Goal: Find specific page/section: Find specific page/section

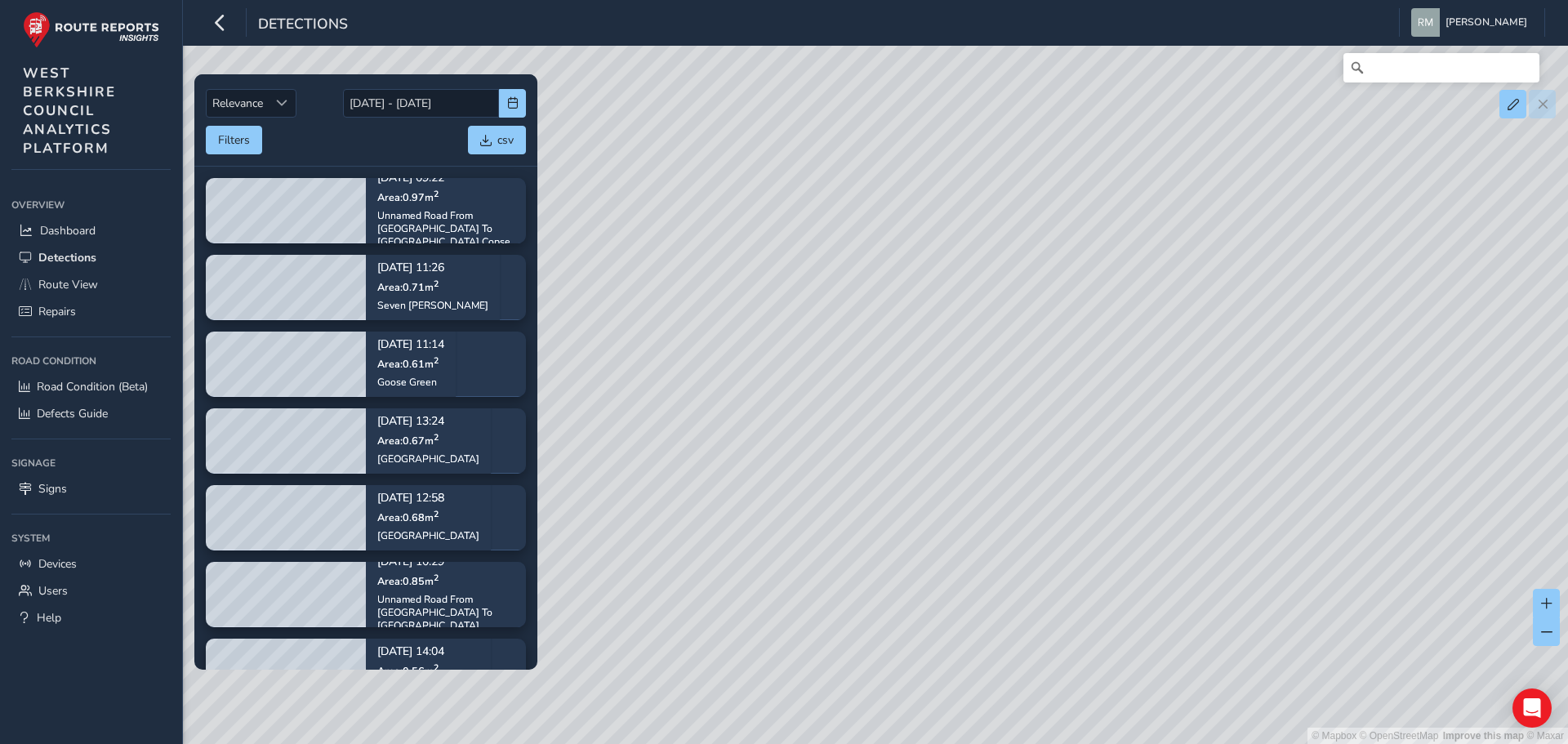
drag, startPoint x: 761, startPoint y: 474, endPoint x: 906, endPoint y: 394, distance: 165.6
click at [906, 394] on div "© Mapbox © OpenStreetMap Improve this map © Maxar" at bounding box center [784, 372] width 1568 height 744
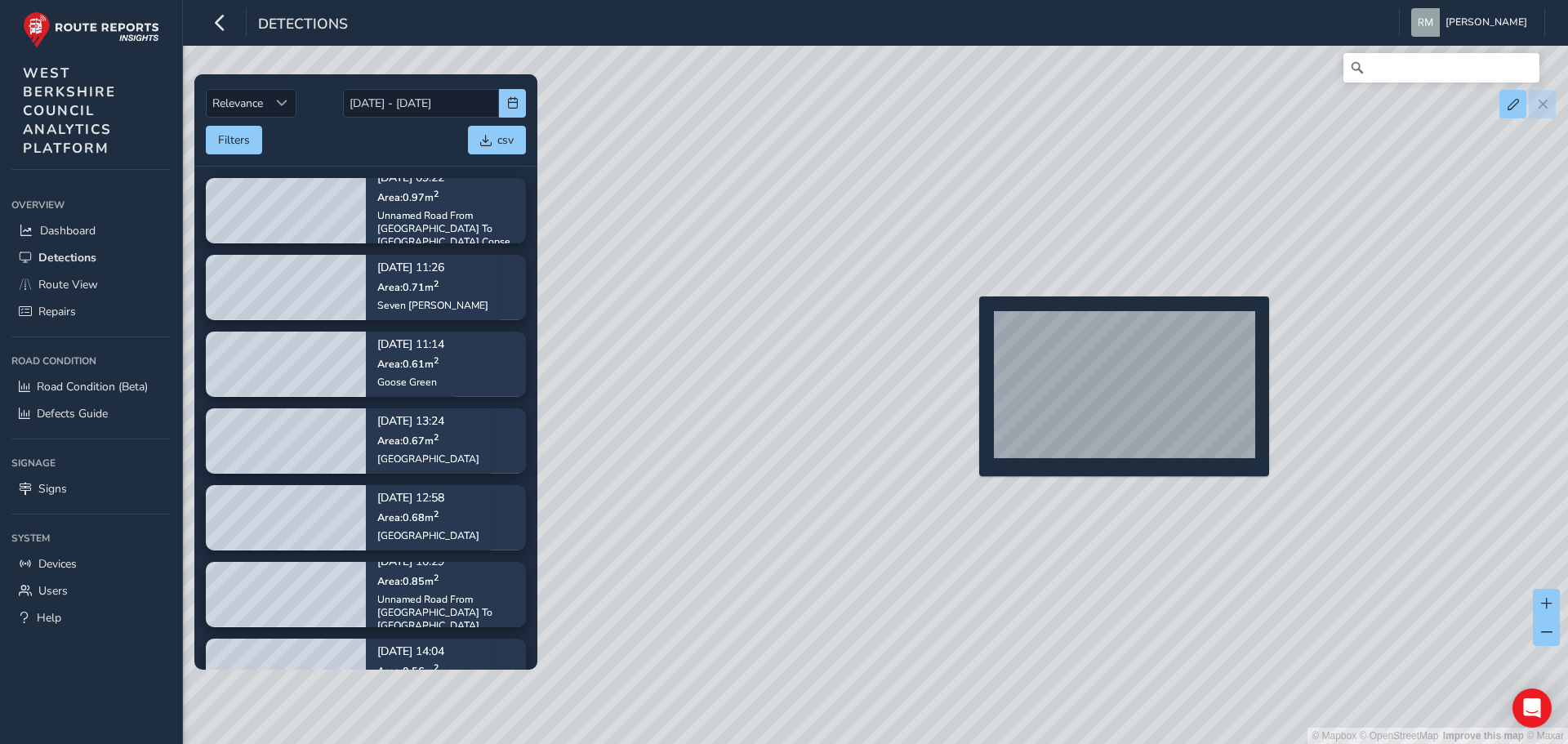
click at [969, 323] on div "© Mapbox © OpenStreetMap Improve this map © Maxar" at bounding box center [784, 372] width 1568 height 744
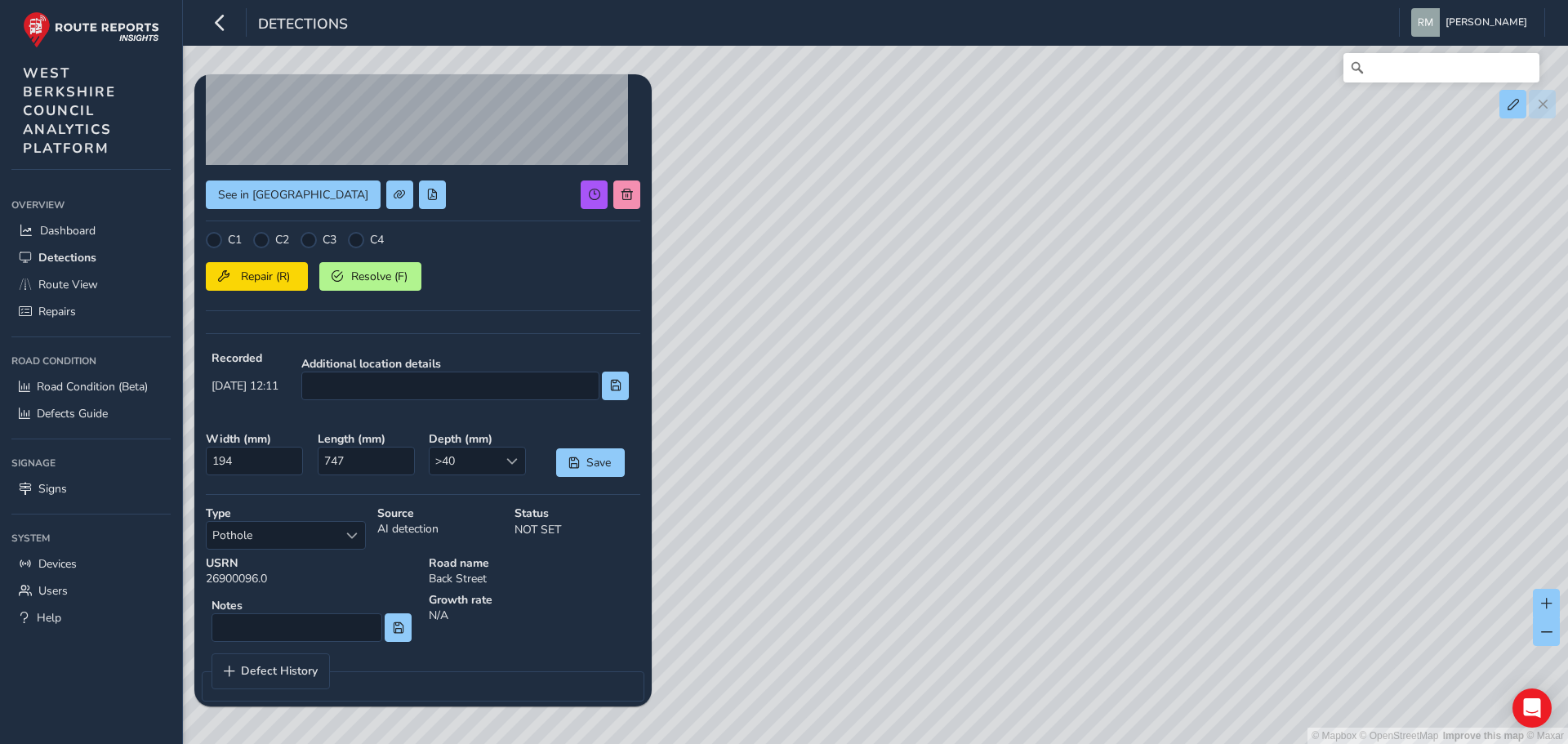
scroll to position [232, 0]
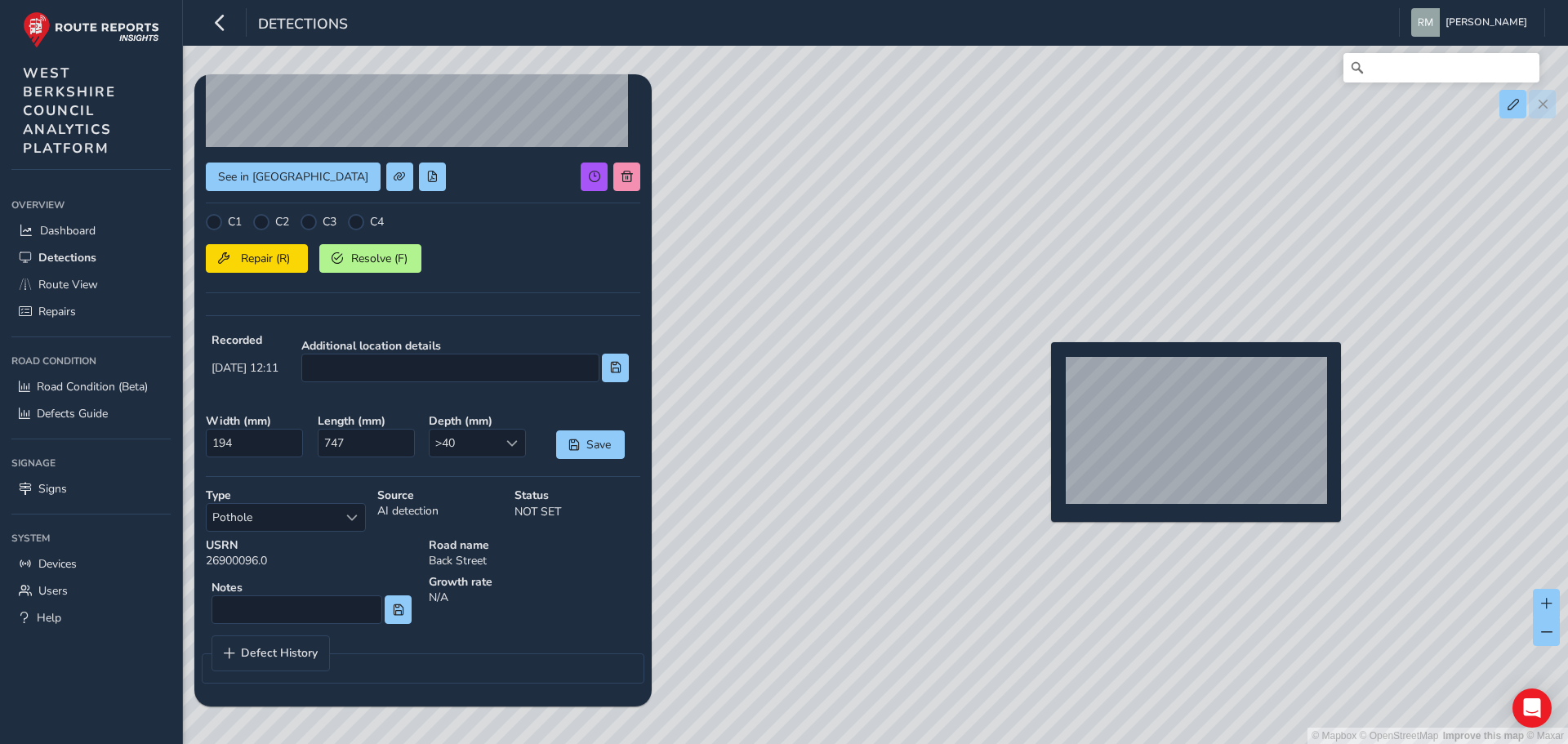
click at [1041, 368] on div "© Mapbox © OpenStreetMap Improve this map © Maxar" at bounding box center [784, 372] width 1568 height 744
type input "205"
type input "816"
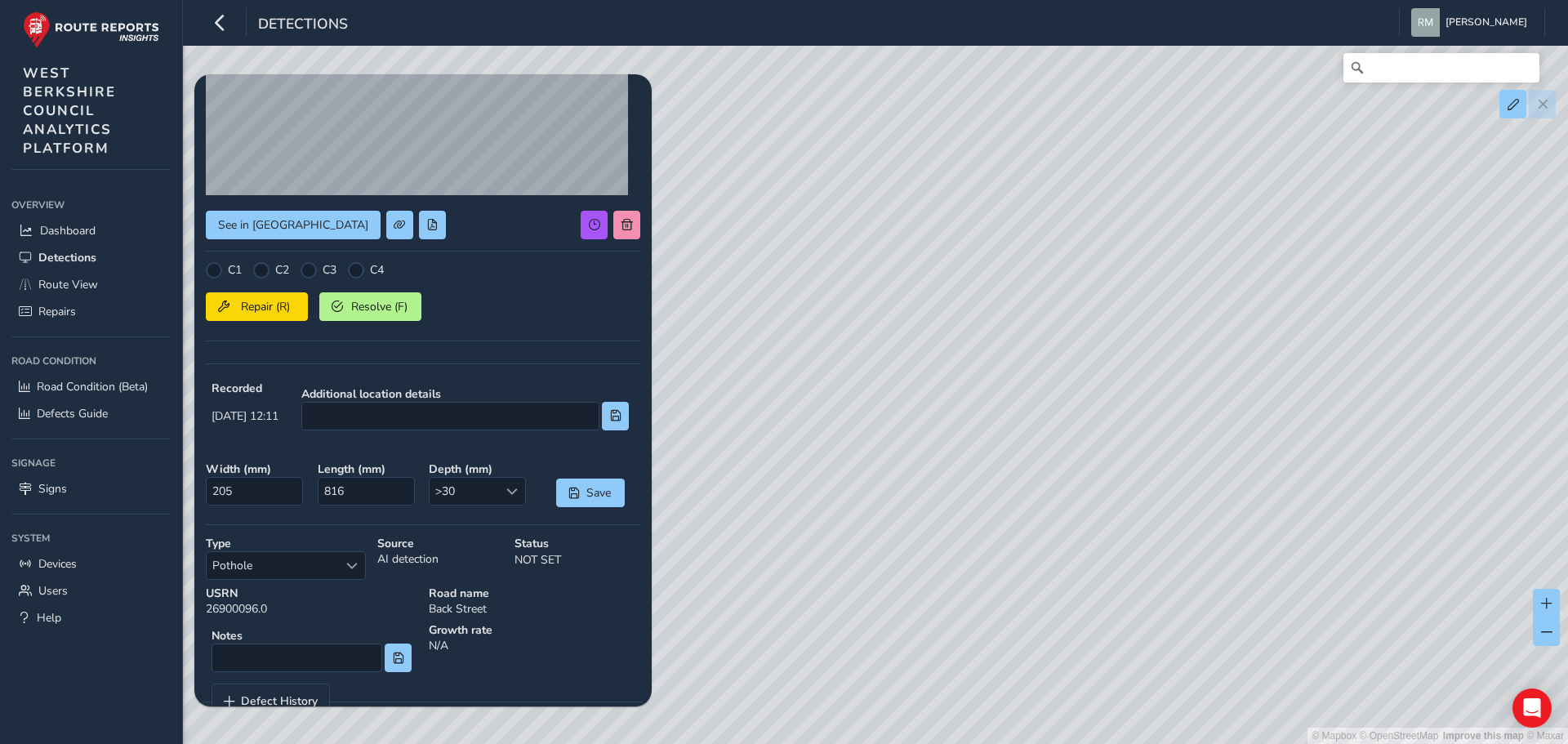
scroll to position [232, 0]
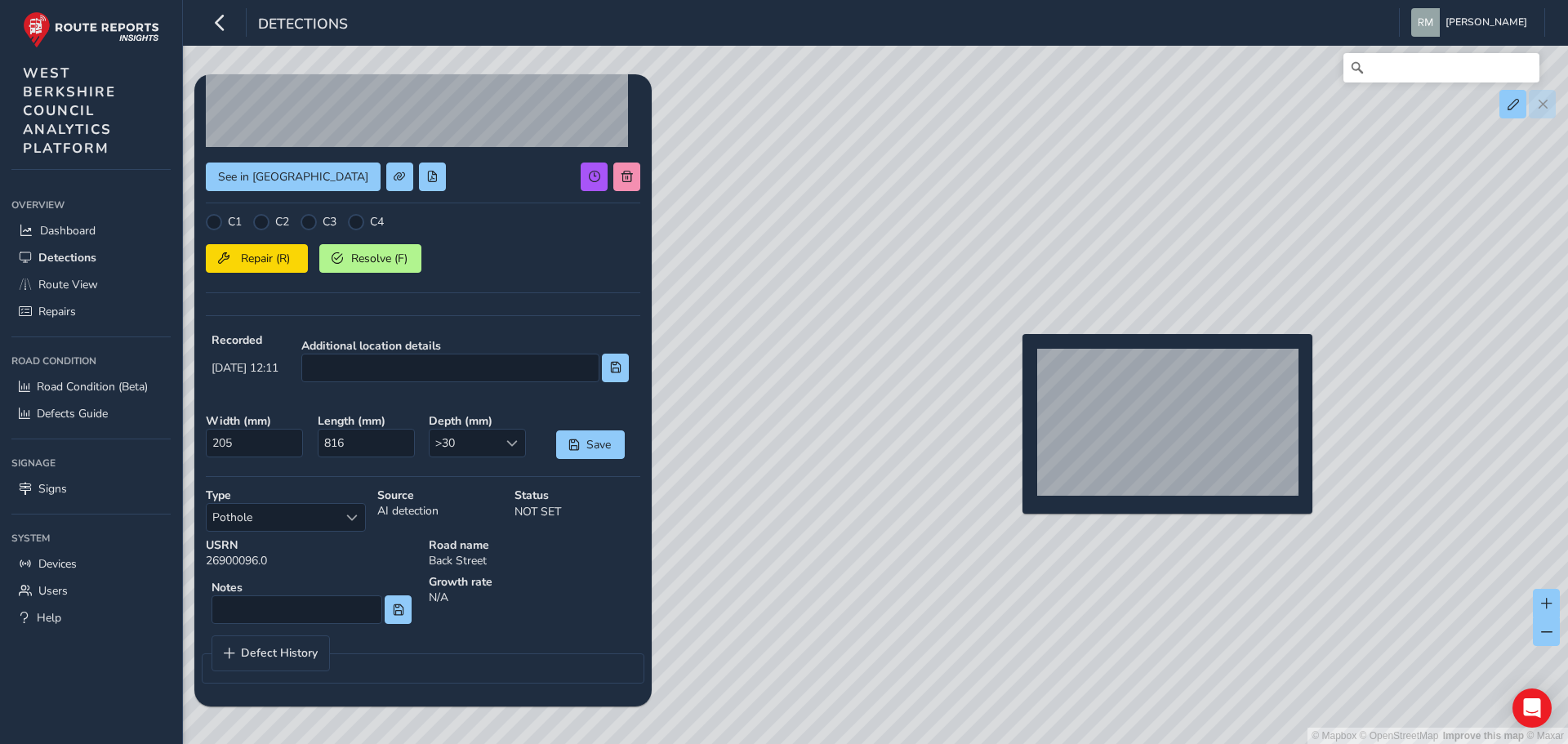
click at [1013, 360] on div "© Mapbox © OpenStreetMap Improve this map © Maxar" at bounding box center [784, 372] width 1568 height 744
type input "194"
type input "747"
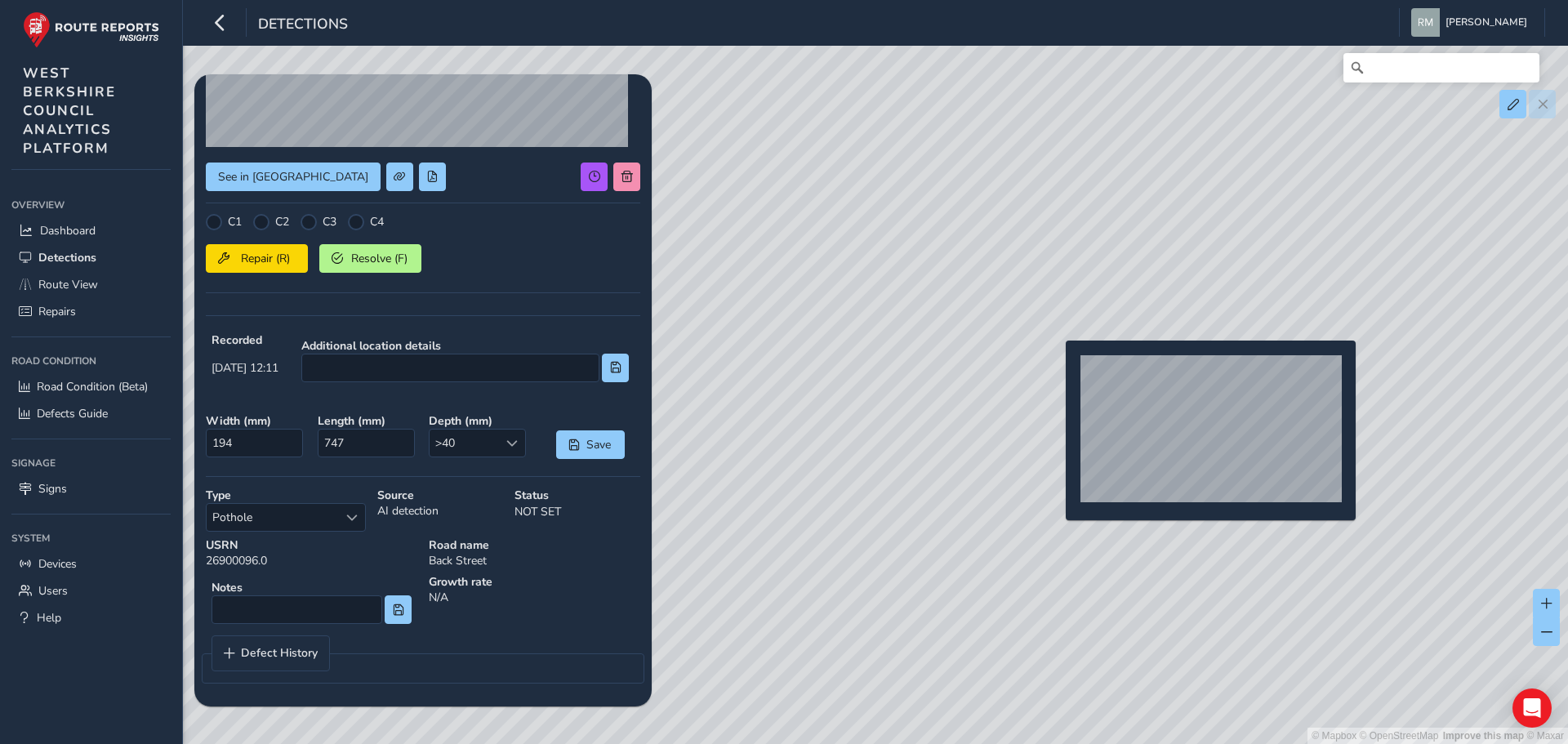
click at [1056, 367] on div "© Mapbox © OpenStreetMap Improve this map © Maxar" at bounding box center [784, 372] width 1568 height 744
type input "197"
type input "851"
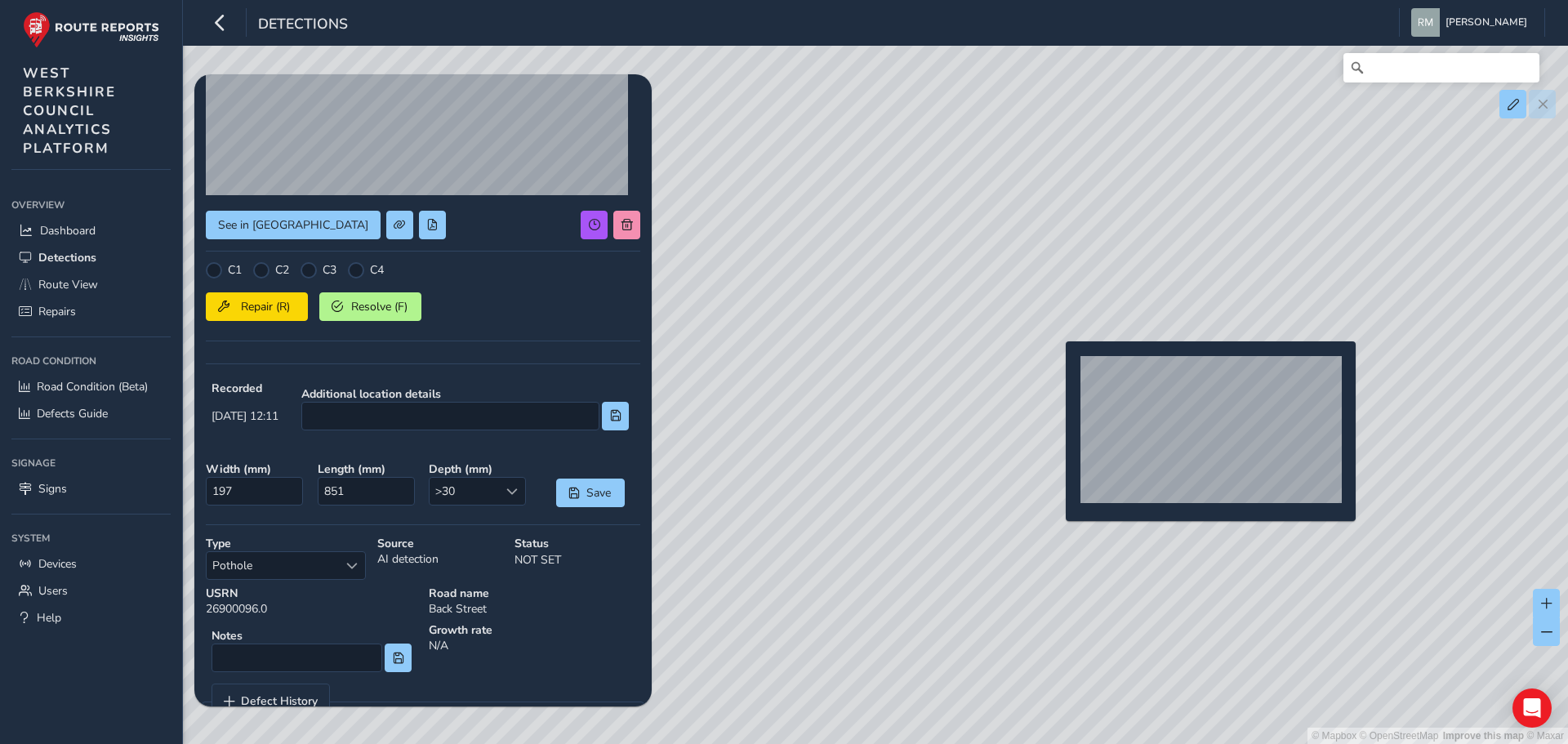
scroll to position [232, 0]
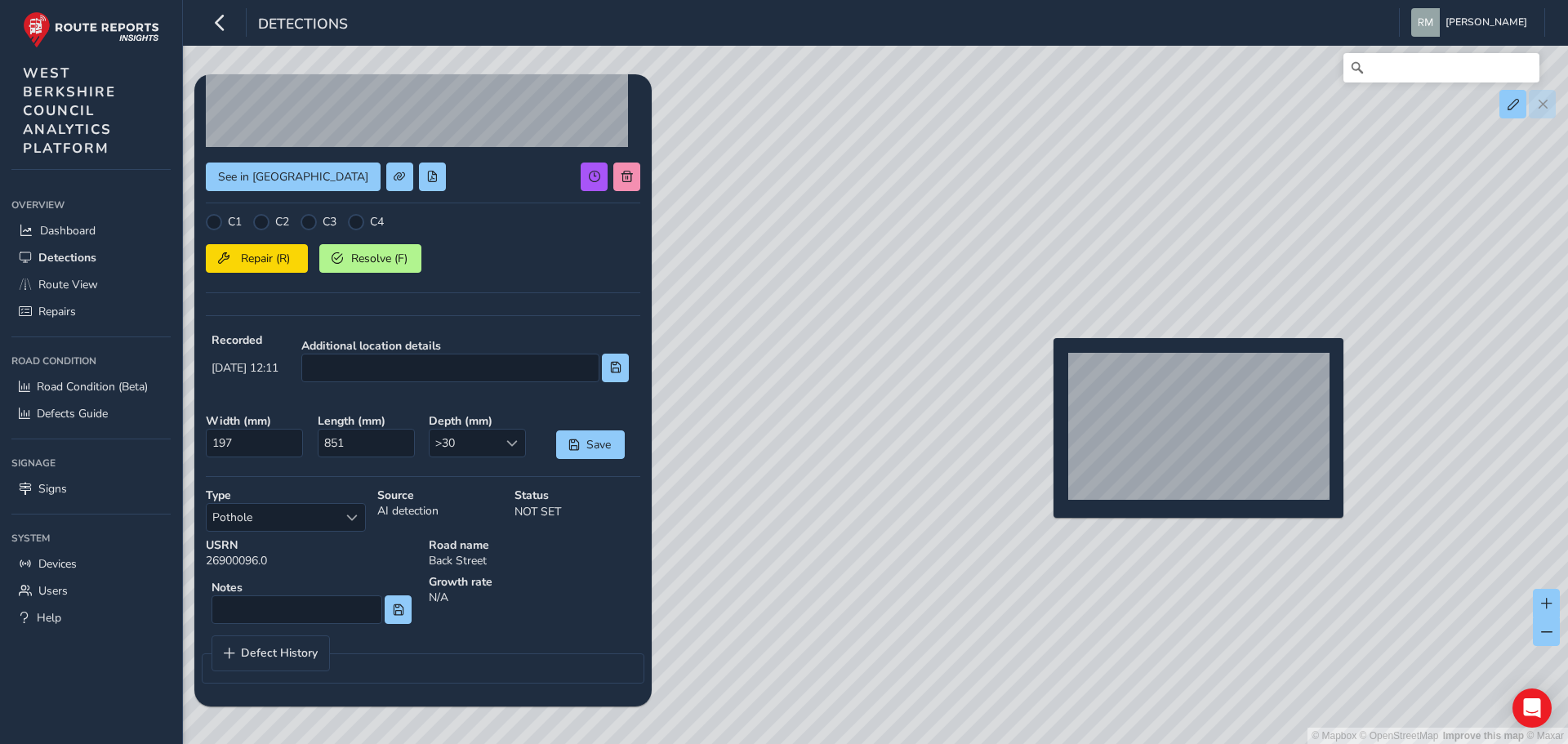
click at [1044, 364] on div "© Mapbox © OpenStreetMap Improve this map © Maxar" at bounding box center [784, 372] width 1568 height 744
type input "201"
type input "993"
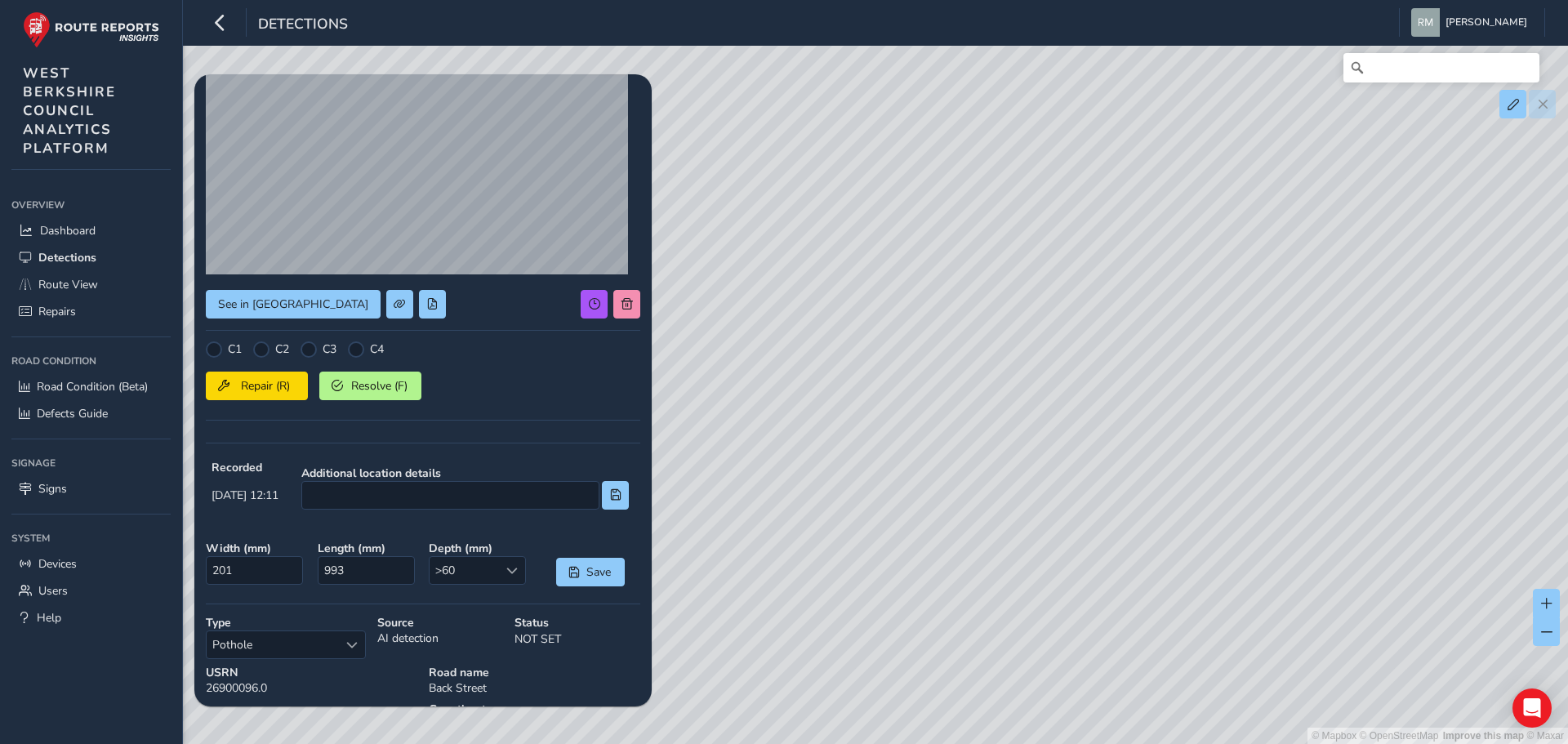
scroll to position [232, 0]
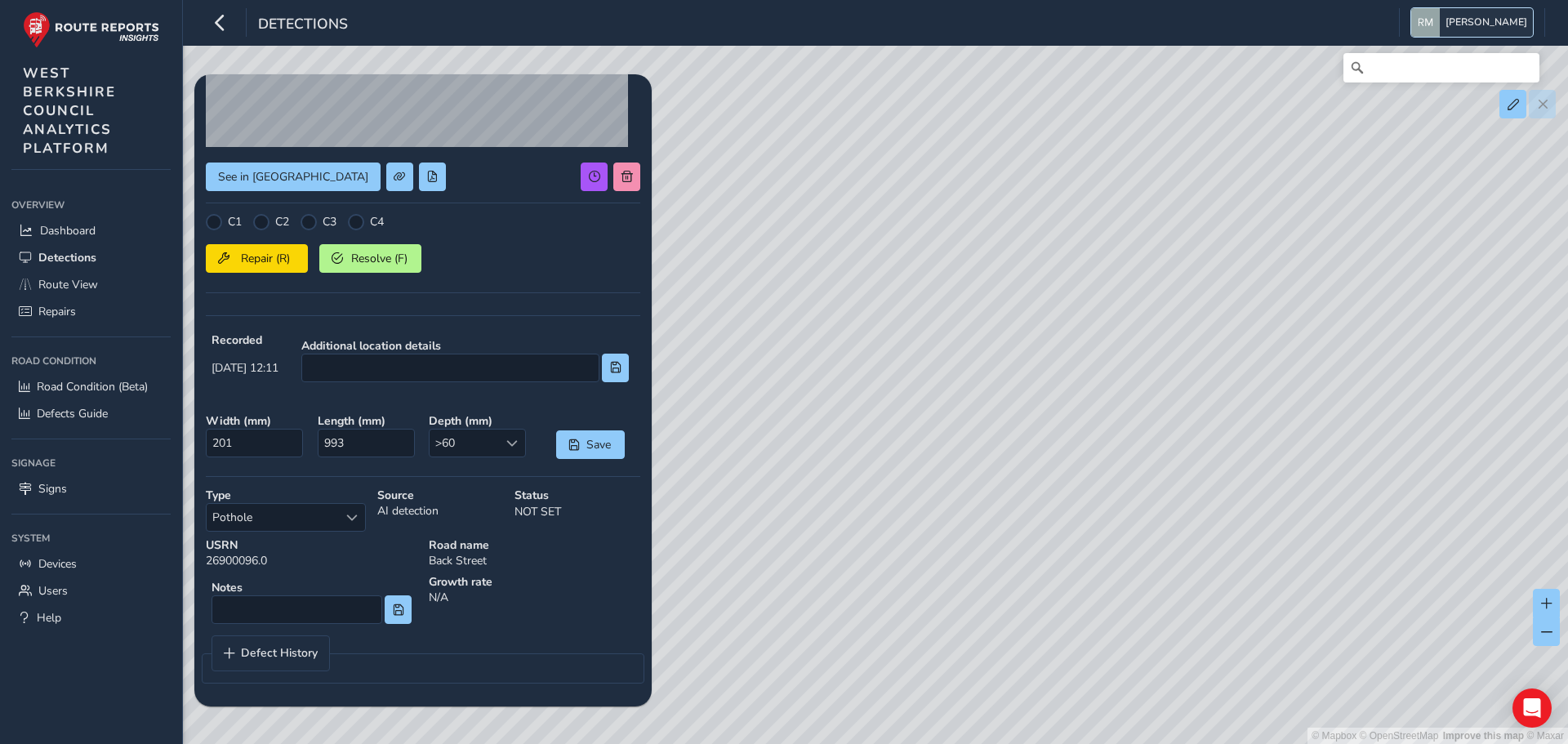
click at [1482, 27] on span "[PERSON_NAME]" at bounding box center [1486, 22] width 82 height 29
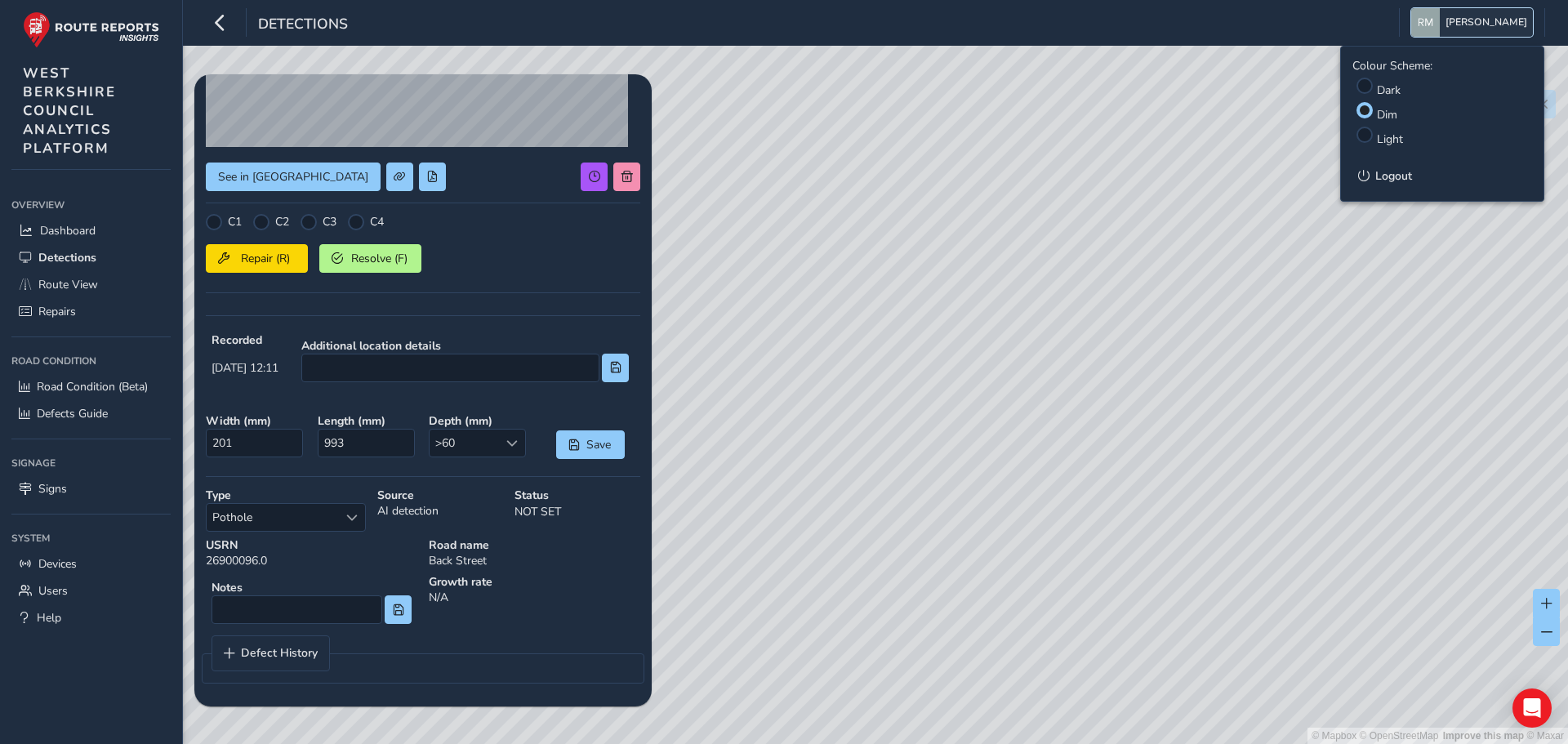
click at [1482, 27] on span "[PERSON_NAME]" at bounding box center [1486, 22] width 82 height 29
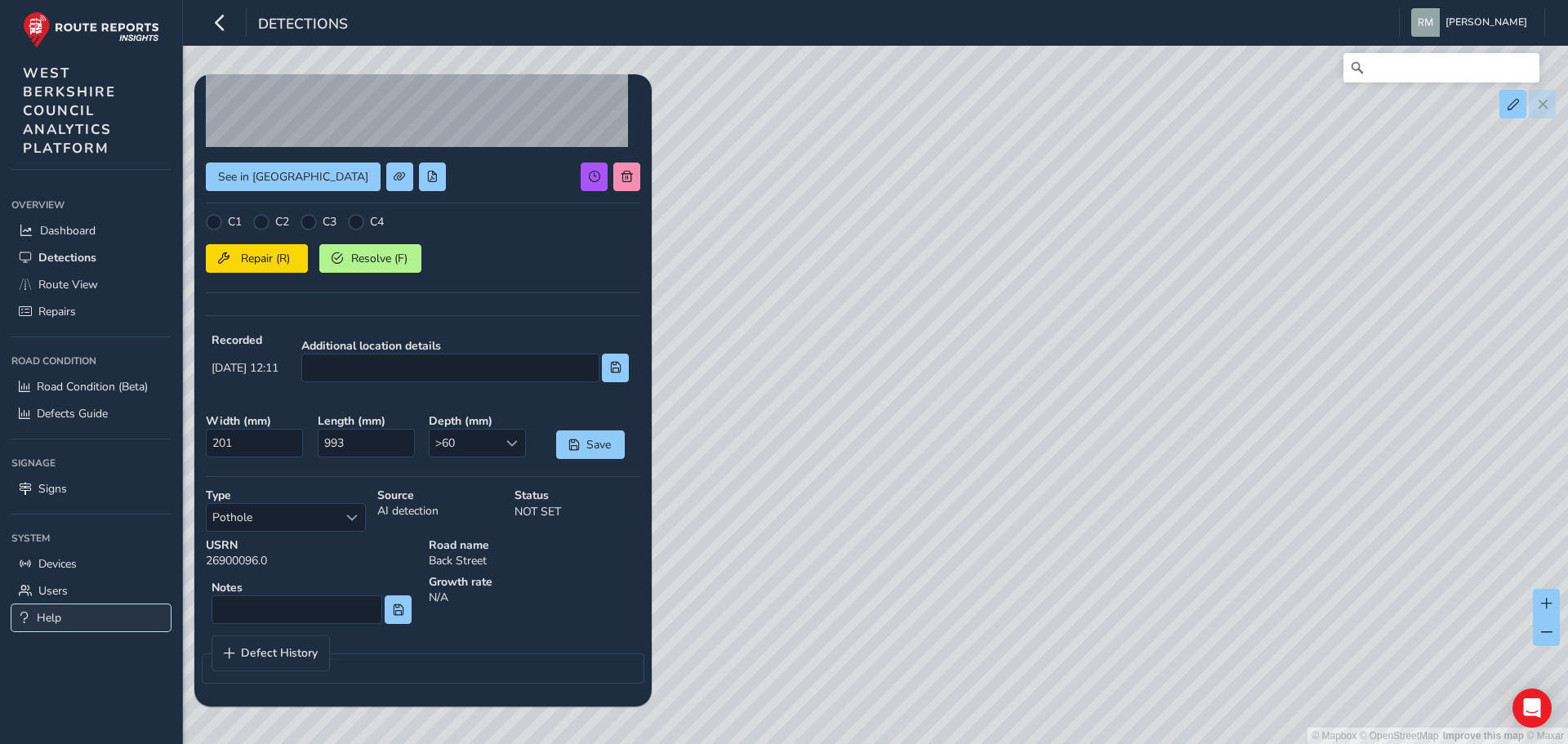
click at [53, 612] on span "Help" at bounding box center [49, 618] width 25 height 16
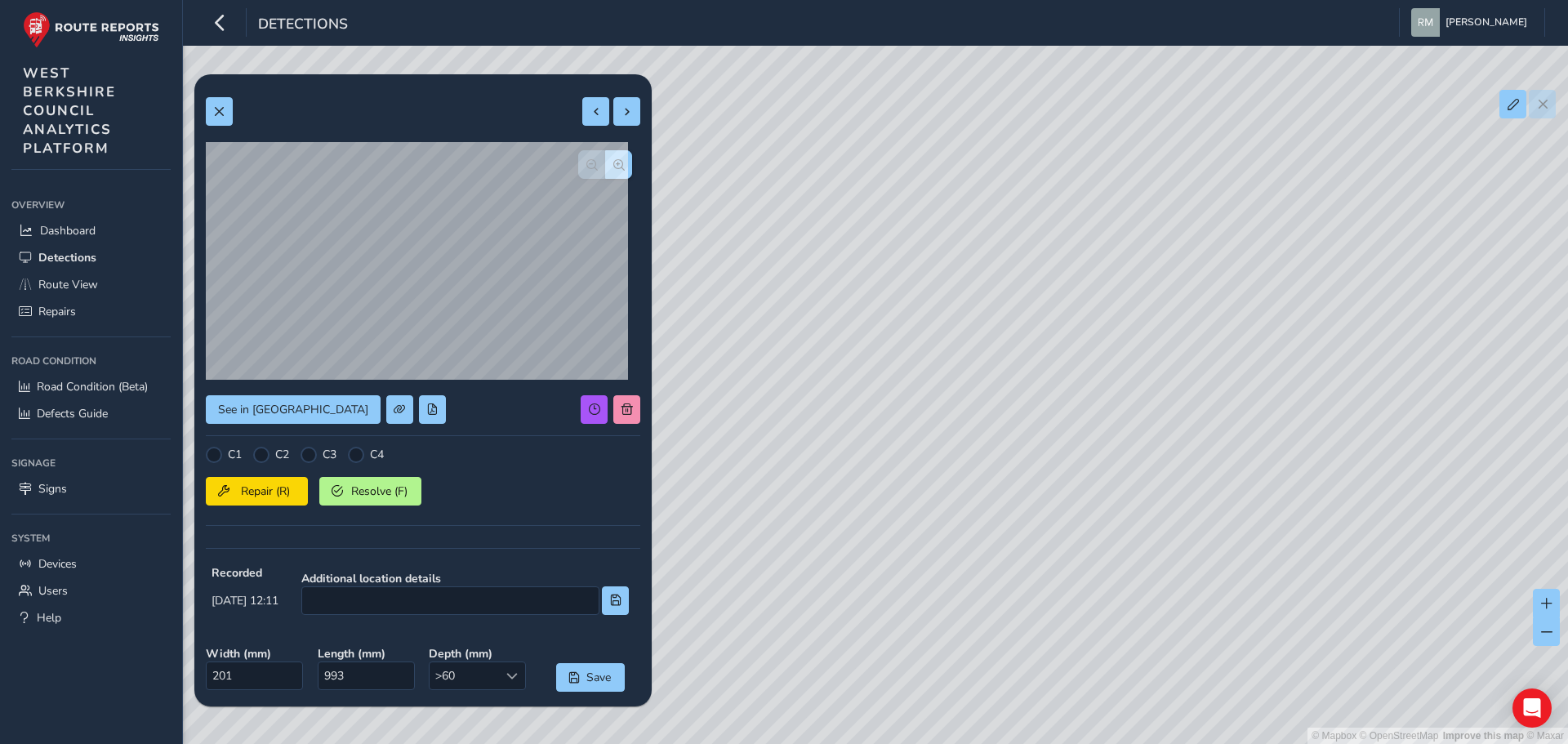
drag, startPoint x: 933, startPoint y: 527, endPoint x: 955, endPoint y: 504, distance: 31.8
click at [955, 504] on div "© Mapbox © OpenStreetMap Improve this map © Maxar" at bounding box center [784, 372] width 1568 height 744
